Goal: Use online tool/utility: Utilize a website feature to perform a specific function

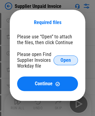
click at [68, 60] on span "Open" at bounding box center [65, 60] width 10 height 5
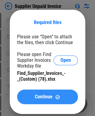
click at [52, 94] on button "Continue" at bounding box center [47, 97] width 61 height 15
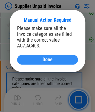
click at [57, 59] on div "Done" at bounding box center [47, 59] width 46 height 5
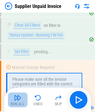
click at [16, 100] on img "button" at bounding box center [17, 97] width 7 height 7
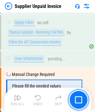
scroll to position [6140, 0]
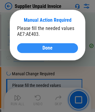
click at [46, 50] on span "Done" at bounding box center [47, 47] width 10 height 5
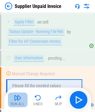
click at [19, 98] on img "button" at bounding box center [17, 97] width 7 height 7
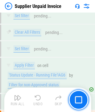
scroll to position [7384, 0]
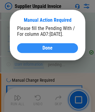
click at [48, 50] on span "Done" at bounding box center [47, 47] width 10 height 5
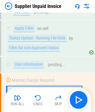
click at [15, 105] on div "Run All" at bounding box center [18, 104] width 14 height 4
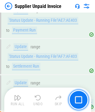
scroll to position [9650, 0]
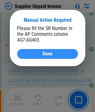
click at [44, 58] on button "Done" at bounding box center [47, 54] width 61 height 10
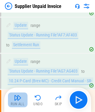
click at [16, 101] on button "Run All" at bounding box center [18, 99] width 20 height 15
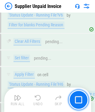
scroll to position [13361, 0]
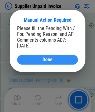
click at [44, 60] on span "Done" at bounding box center [47, 59] width 10 height 5
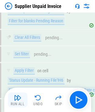
click at [20, 102] on div "Run All" at bounding box center [18, 104] width 14 height 4
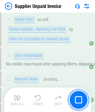
scroll to position [14074, 0]
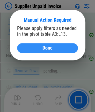
click at [42, 45] on span "Done" at bounding box center [47, 47] width 10 height 5
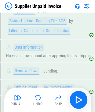
click at [15, 102] on div "Run All" at bounding box center [18, 104] width 14 height 4
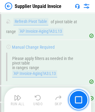
scroll to position [14159, 0]
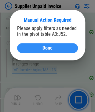
click at [49, 47] on span "Done" at bounding box center [47, 47] width 10 height 5
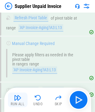
click at [18, 99] on img "button" at bounding box center [17, 97] width 7 height 7
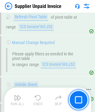
scroll to position [14262, 0]
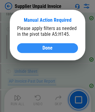
click at [41, 48] on div "Done" at bounding box center [47, 47] width 46 height 5
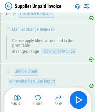
click at [18, 98] on img "button" at bounding box center [17, 97] width 7 height 7
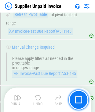
scroll to position [14350, 0]
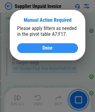
click at [43, 51] on button "Done" at bounding box center [47, 48] width 61 height 10
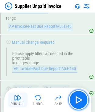
scroll to position [14361, 0]
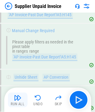
click at [21, 102] on div "Run All" at bounding box center [18, 104] width 14 height 4
click at [18, 99] on img "button" at bounding box center [17, 97] width 7 height 7
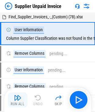
click at [14, 99] on img "button" at bounding box center [17, 97] width 7 height 7
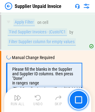
scroll to position [262, 0]
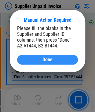
click at [60, 64] on button "Done" at bounding box center [47, 60] width 61 height 10
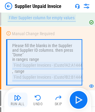
click at [17, 98] on img "button" at bounding box center [17, 97] width 7 height 7
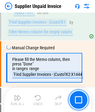
scroll to position [462, 0]
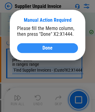
click at [48, 45] on span "Done" at bounding box center [47, 47] width 10 height 5
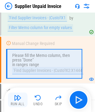
click at [18, 97] on img "button" at bounding box center [17, 97] width 7 height 7
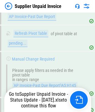
scroll to position [14343, 0]
